Goal: Register for event/course

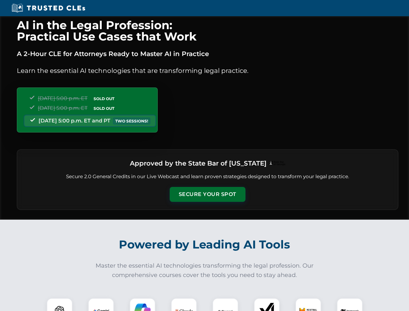
click at [207, 194] on button "Secure Your Spot" at bounding box center [208, 194] width 76 height 15
click at [60, 304] on img at bounding box center [59, 311] width 19 height 19
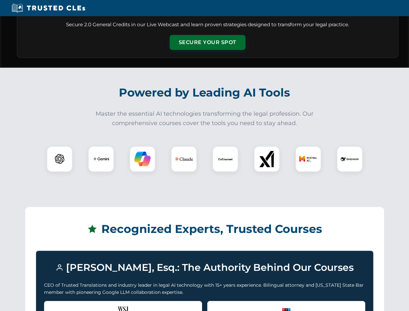
click at [101, 304] on div "Recognized by the WSJ [PERSON_NAME] was featured for his expertise in AI legal …" at bounding box center [123, 314] width 158 height 26
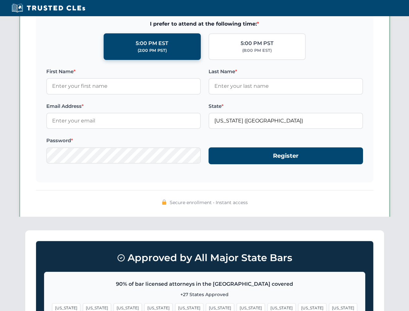
click at [237, 304] on span "[US_STATE]" at bounding box center [251, 307] width 28 height 9
click at [298, 304] on span "[US_STATE]" at bounding box center [312, 307] width 28 height 9
